Goal: Entertainment & Leisure: Consume media (video, audio)

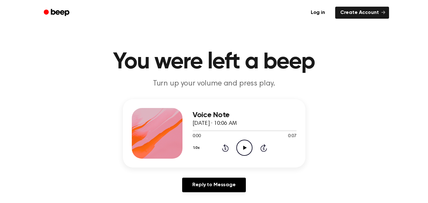
click at [244, 145] on icon "Play Audio" at bounding box center [244, 148] width 16 height 16
click at [244, 145] on icon "Pause Audio" at bounding box center [244, 148] width 16 height 16
click at [244, 145] on icon "Play Audio" at bounding box center [244, 148] width 16 height 16
click at [221, 145] on div "1.0x Rewind 5 seconds Pause Audio Skip 5 seconds" at bounding box center [245, 148] width 104 height 16
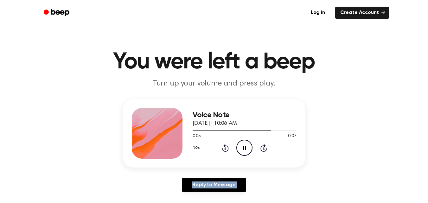
click at [221, 145] on div "1.0x Rewind 5 seconds Pause Audio Skip 5 seconds" at bounding box center [245, 148] width 104 height 16
click at [223, 147] on div "1.0x Rewind 5 seconds Pause Audio Skip 5 seconds" at bounding box center [245, 148] width 104 height 16
click at [223, 147] on icon "Rewind 5 seconds" at bounding box center [225, 148] width 7 height 8
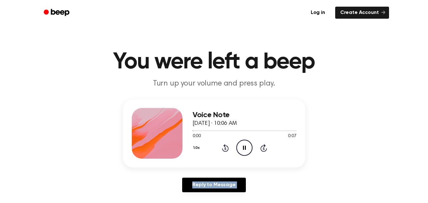
click at [223, 147] on icon "Rewind 5 seconds" at bounding box center [225, 148] width 7 height 8
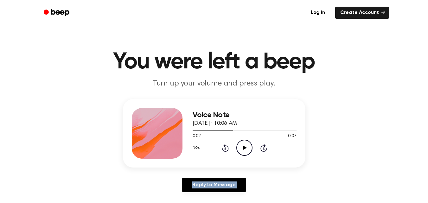
click at [223, 147] on icon "Rewind 5 seconds" at bounding box center [225, 148] width 7 height 8
click at [249, 144] on icon "Play Audio" at bounding box center [244, 148] width 16 height 16
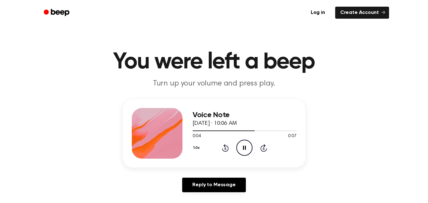
click at [222, 149] on div "1.0x Rewind 5 seconds Pause Audio Skip 5 seconds" at bounding box center [245, 148] width 104 height 16
click at [222, 149] on icon "Rewind 5 seconds" at bounding box center [225, 148] width 7 height 8
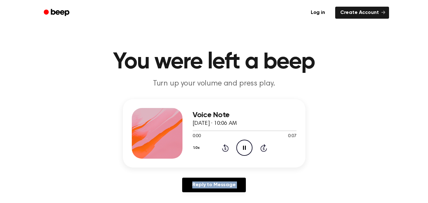
click at [222, 149] on icon "Rewind 5 seconds" at bounding box center [225, 148] width 7 height 8
click at [248, 148] on icon "Pause Audio" at bounding box center [244, 148] width 16 height 16
click at [248, 148] on icon "Play Audio" at bounding box center [244, 148] width 16 height 16
